Goal: Task Accomplishment & Management: Use online tool/utility

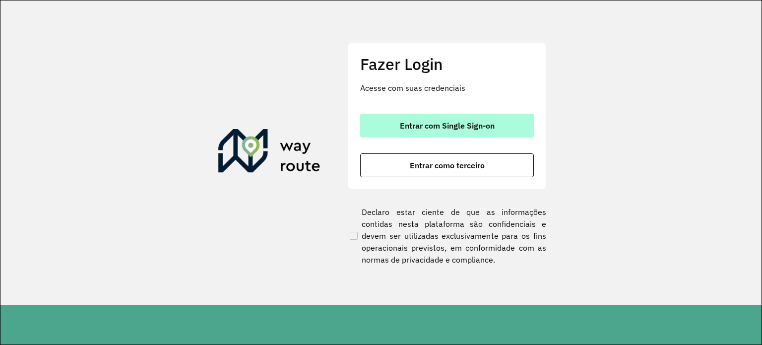
click at [442, 124] on span "Entrar com Single Sign-on" at bounding box center [447, 126] width 95 height 8
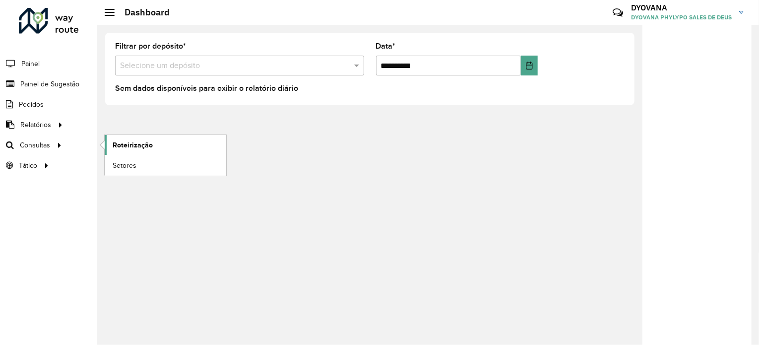
click at [133, 142] on span "Roteirização" at bounding box center [133, 145] width 40 height 10
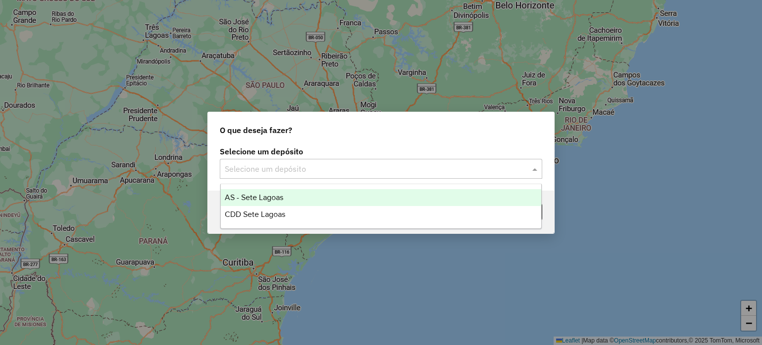
click at [304, 171] on input "text" at bounding box center [371, 169] width 293 height 12
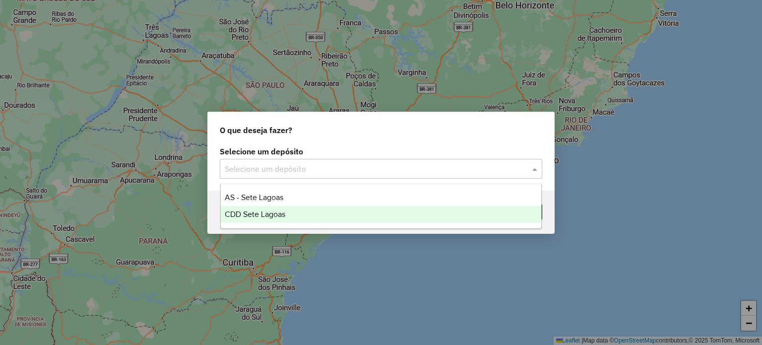
click at [272, 213] on span "CDD Sete Lagoas" at bounding box center [255, 214] width 61 height 8
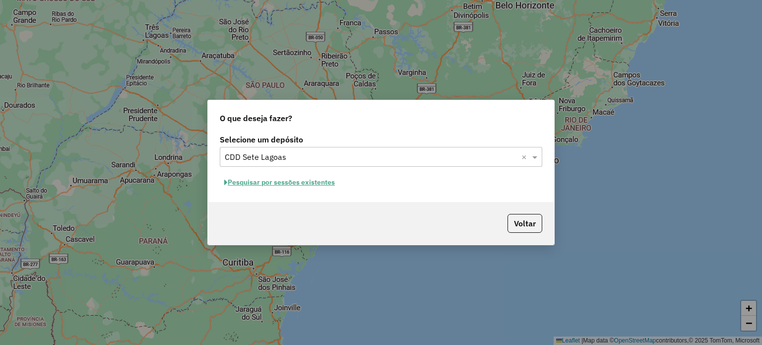
click at [293, 182] on button "Pesquisar por sessões existentes" at bounding box center [280, 182] width 120 height 15
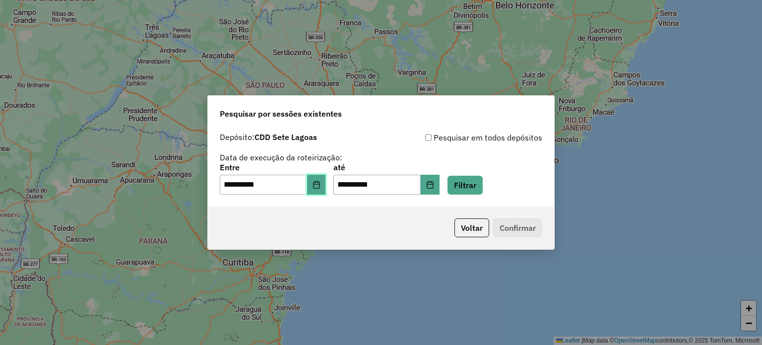
click at [321, 191] on button "Choose Date" at bounding box center [316, 185] width 19 height 20
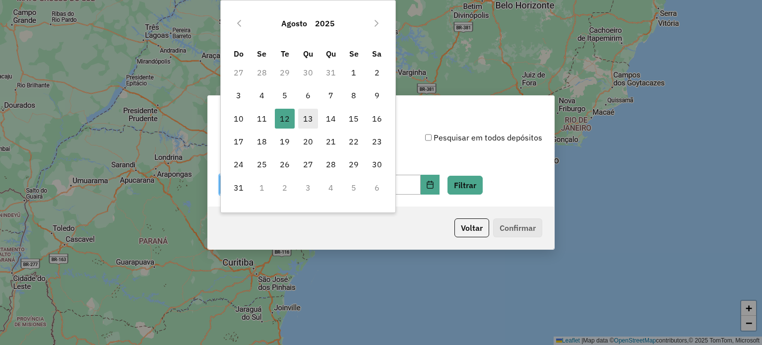
click at [304, 121] on span "13" at bounding box center [308, 119] width 20 height 20
type input "**********"
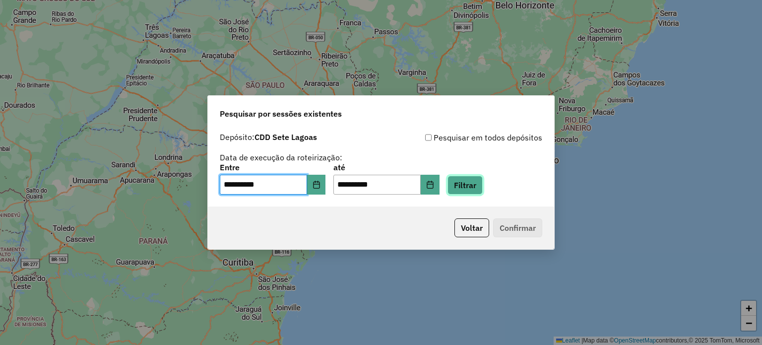
click at [483, 182] on button "Filtrar" at bounding box center [465, 185] width 35 height 19
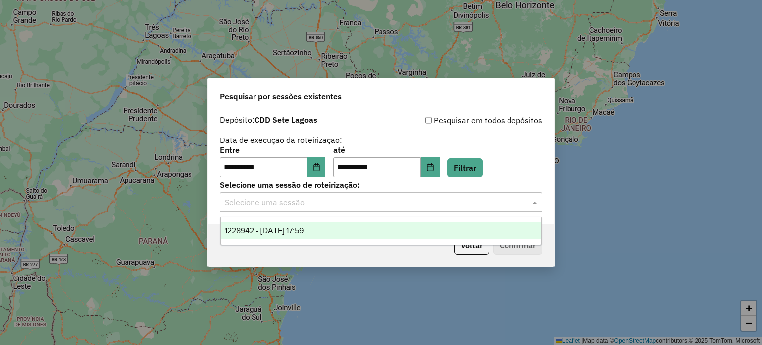
click at [465, 200] on input "text" at bounding box center [371, 203] width 293 height 12
click at [334, 234] on div "1228942 - [DATE] 17:59" at bounding box center [381, 230] width 321 height 17
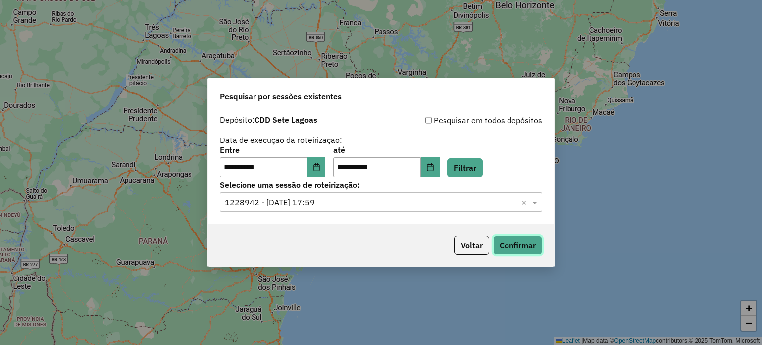
click at [511, 249] on button "Confirmar" at bounding box center [517, 245] width 49 height 19
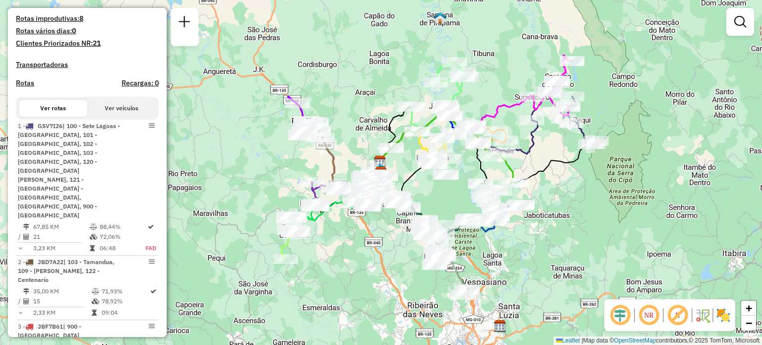
scroll to position [275, 0]
